Goal: Task Accomplishment & Management: Manage account settings

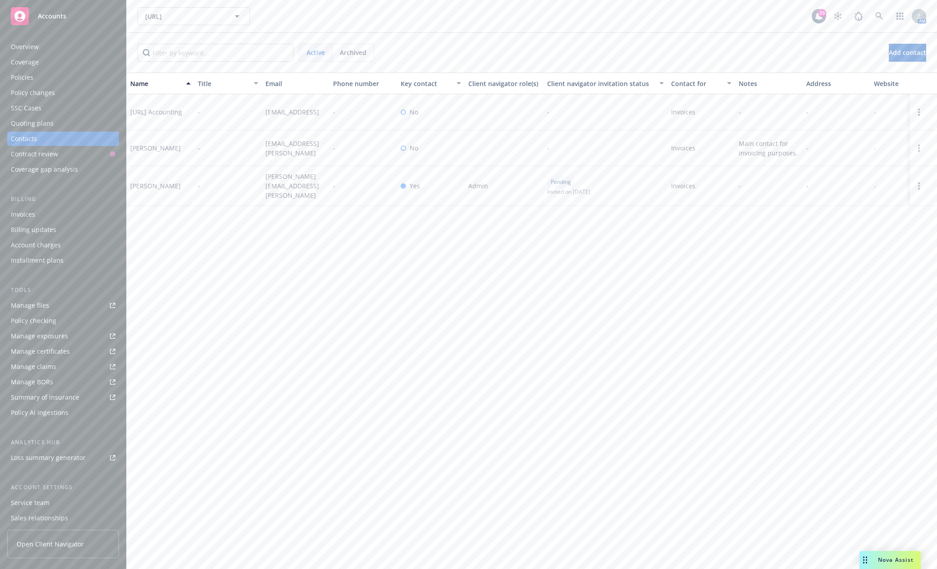
click at [33, 16] on div "Accounts" at bounding box center [63, 16] width 105 height 18
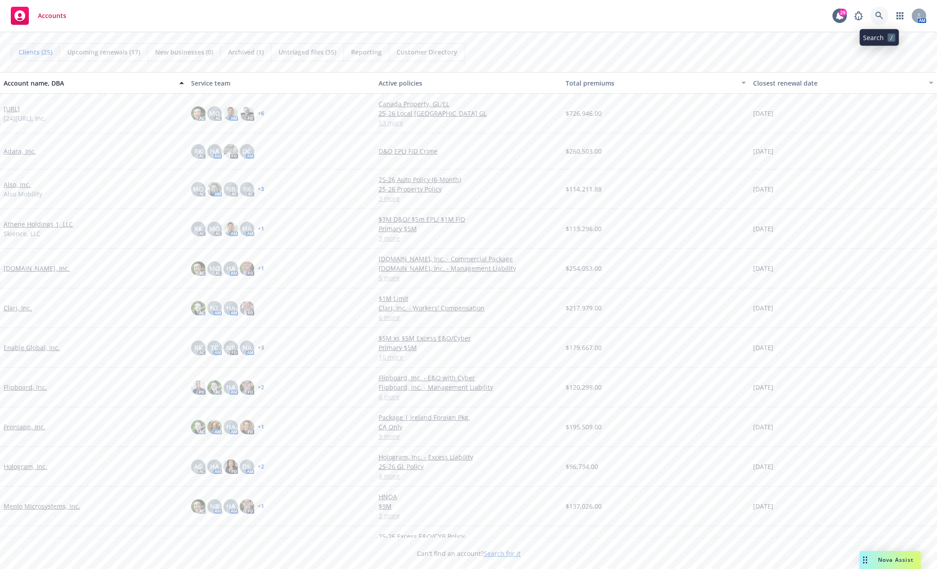
click at [876, 15] on icon at bounding box center [879, 16] width 8 height 8
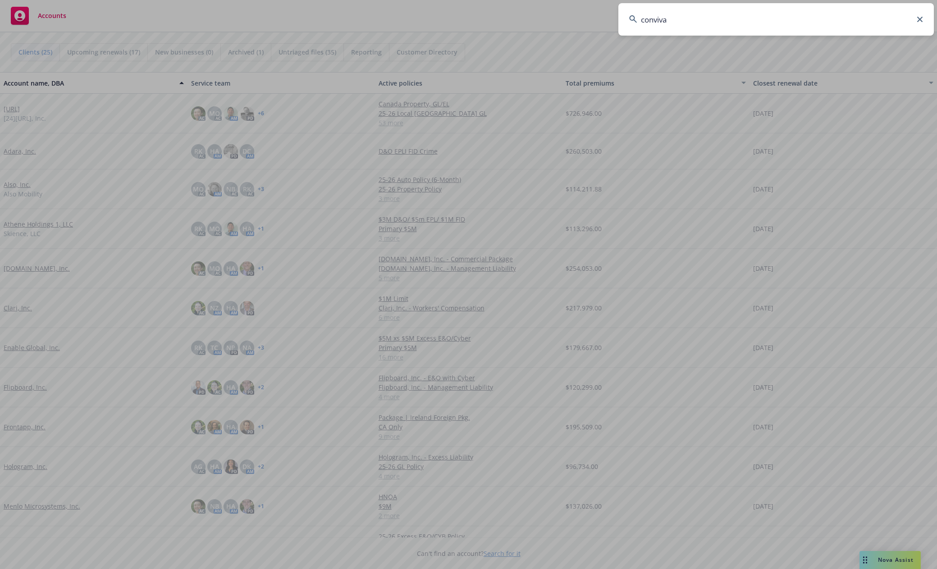
type input "conviva"
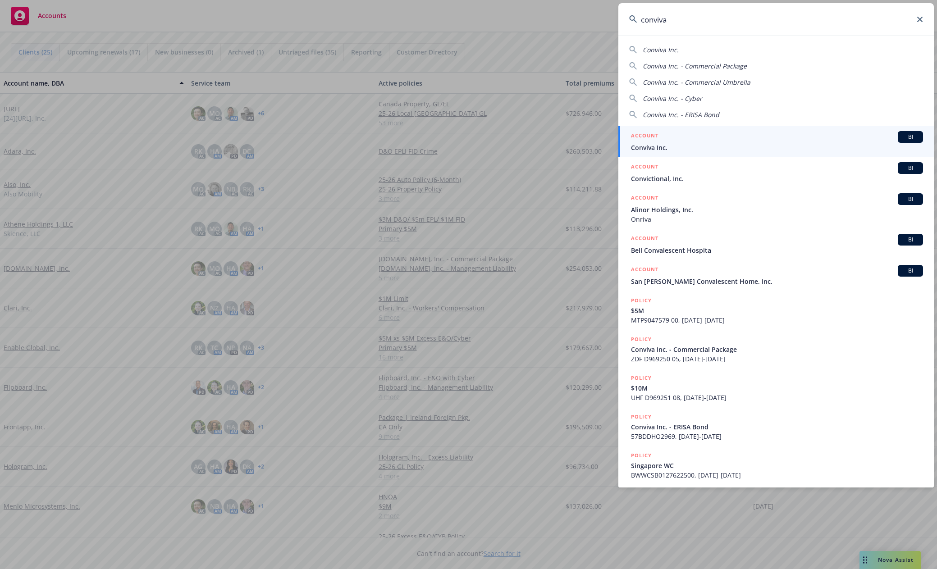
click at [658, 152] on link "ACCOUNT BI Conviva Inc." at bounding box center [775, 141] width 315 height 31
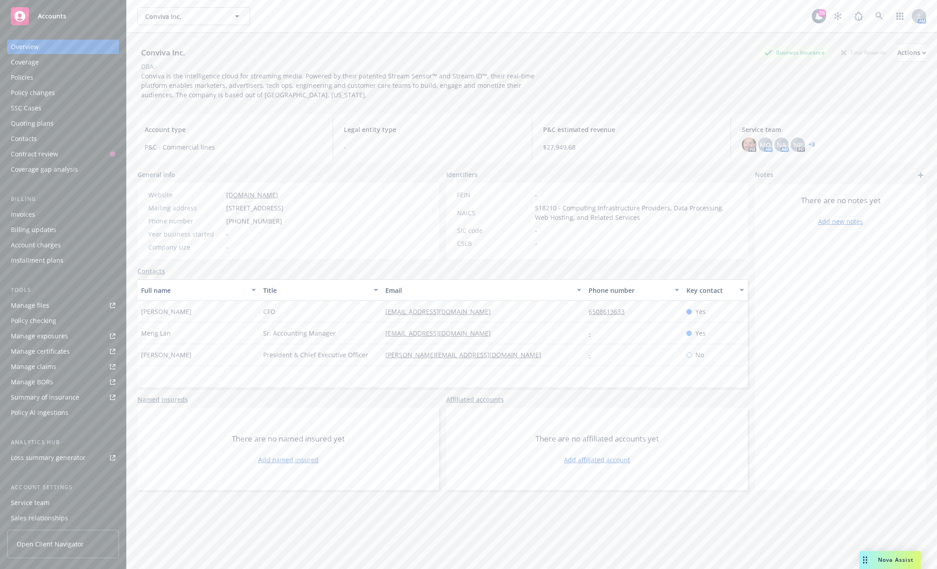
click at [30, 74] on div "Policies" at bounding box center [22, 77] width 23 height 14
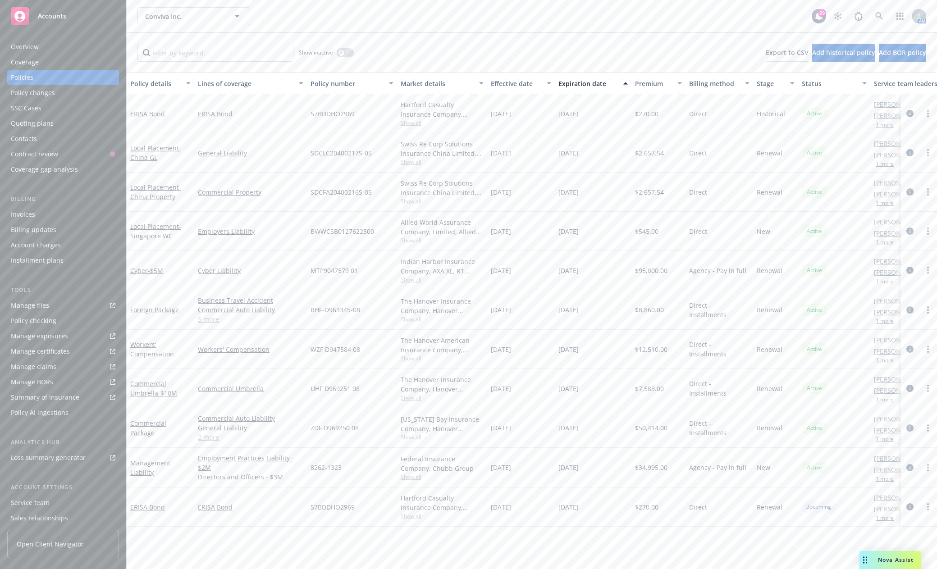
click at [43, 23] on div "Accounts" at bounding box center [63, 16] width 105 height 18
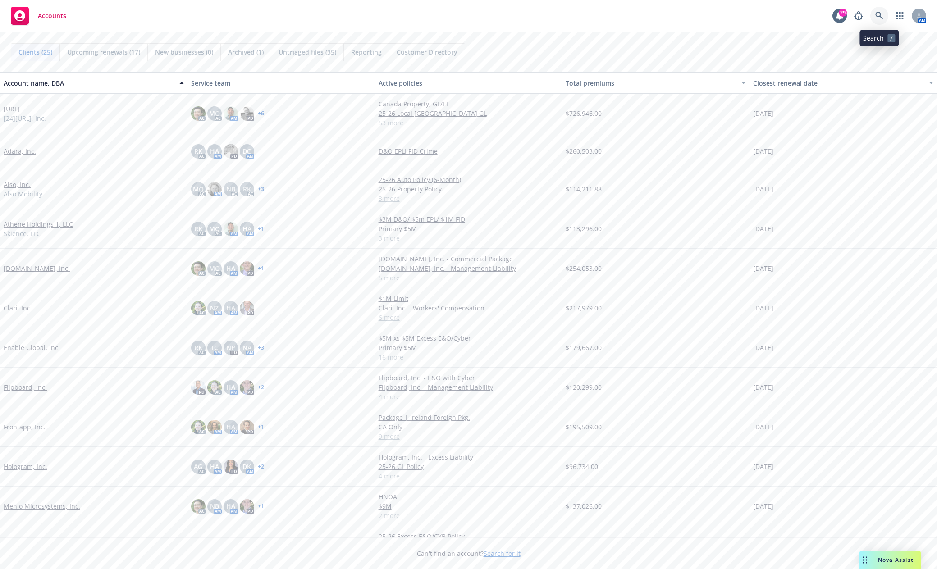
click at [883, 13] on icon at bounding box center [879, 16] width 8 height 8
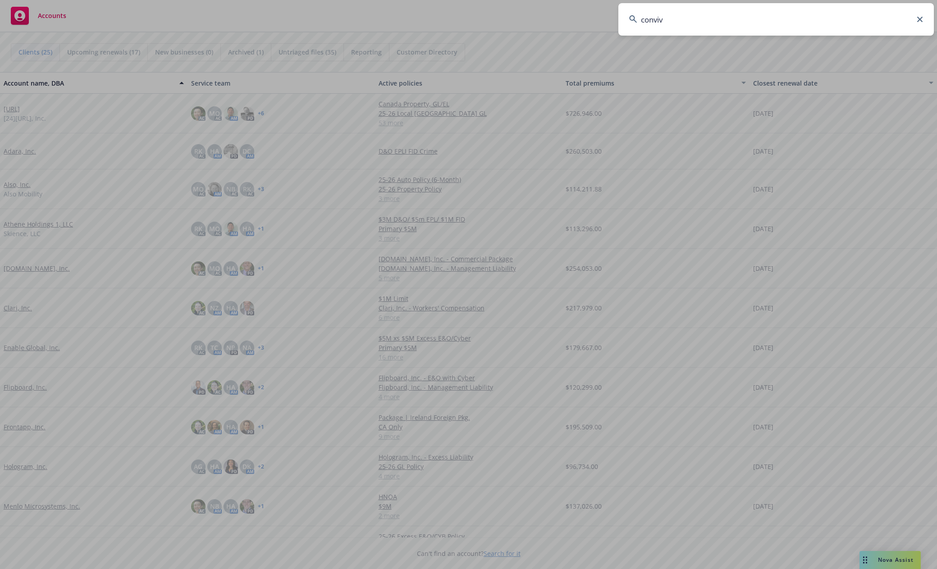
type input "conviva"
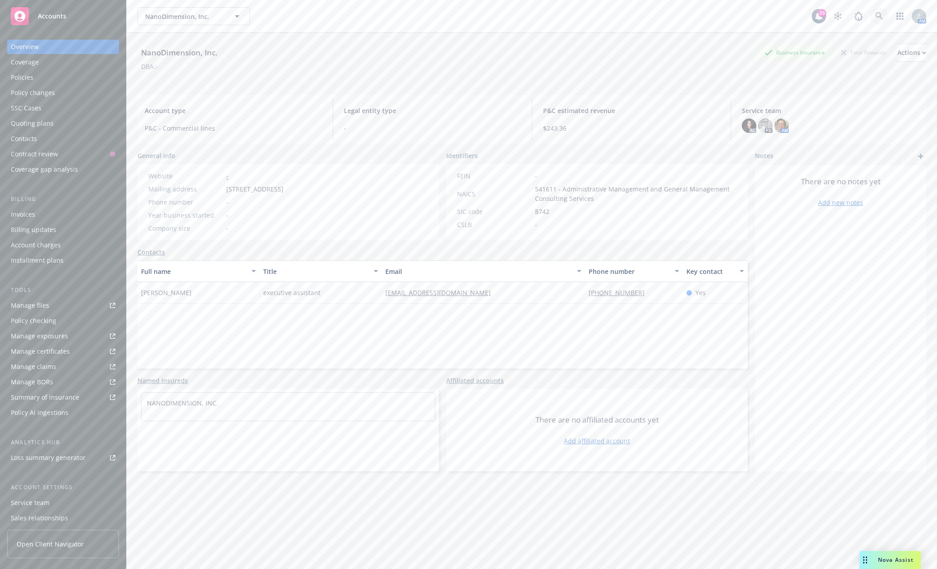
click at [870, 15] on link at bounding box center [879, 16] width 18 height 18
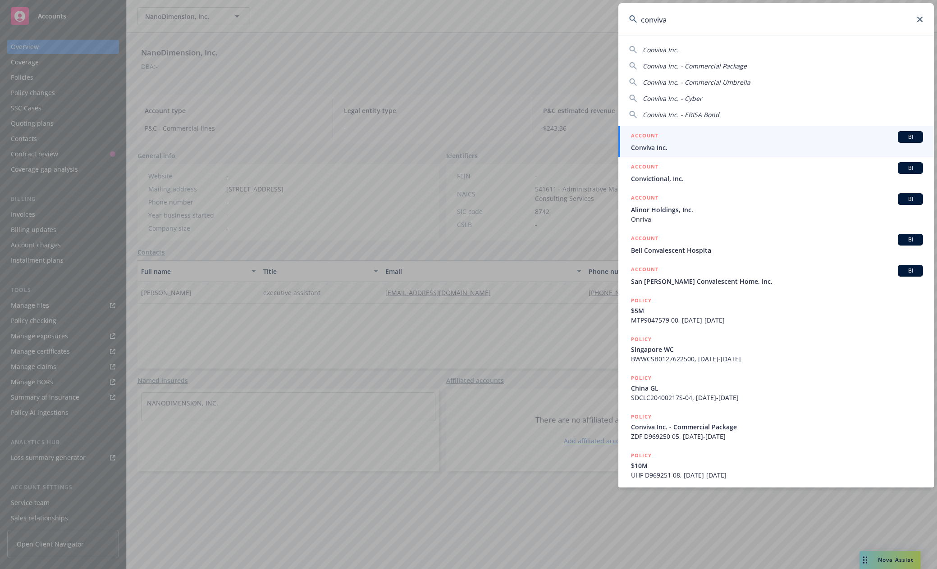
type input "conviva"
click at [646, 147] on span "Conviva Inc." at bounding box center [777, 147] width 292 height 9
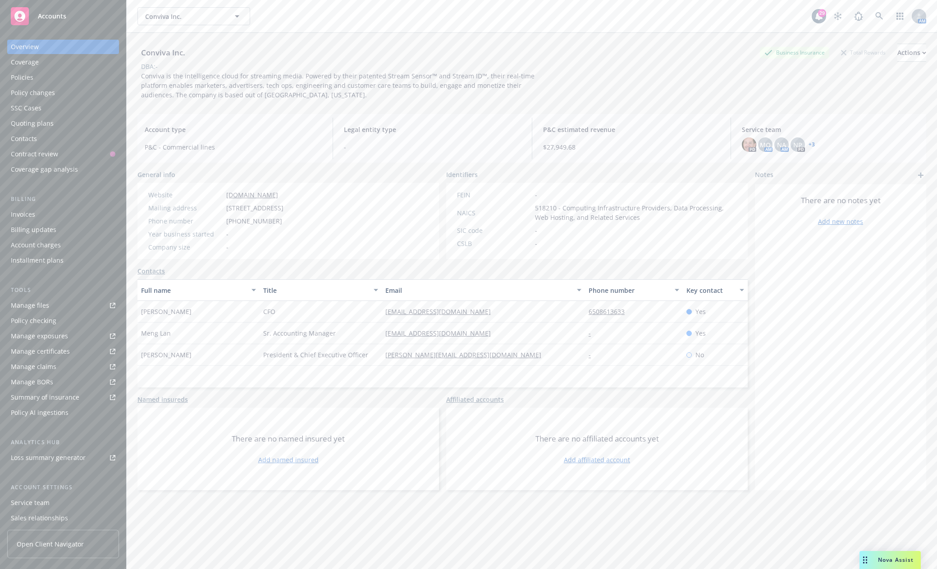
click at [811, 145] on div "PD MQ AM NA AM NP PD + 3" at bounding box center [830, 144] width 177 height 14
click at [808, 144] on link "+ 3" at bounding box center [811, 144] width 6 height 5
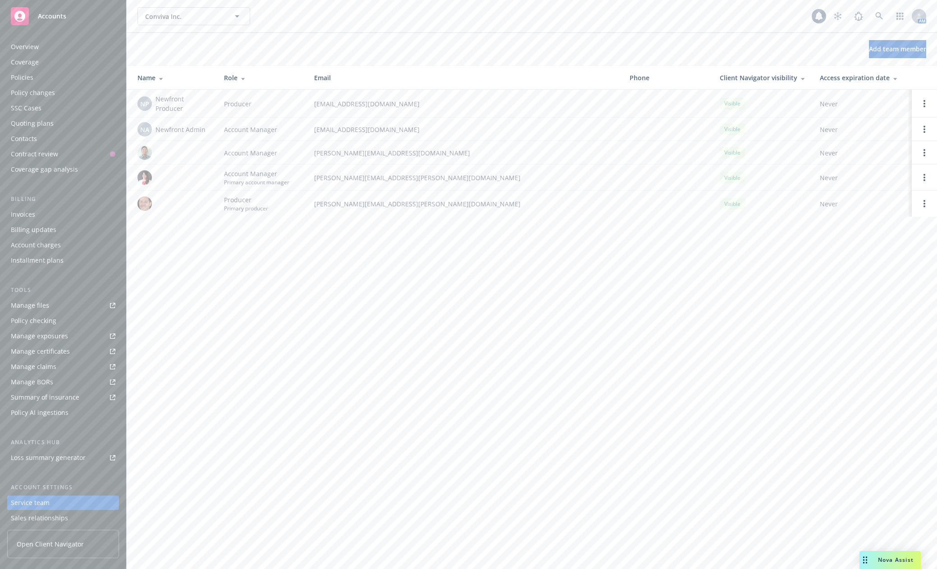
scroll to position [49, 0]
